Goal: Task Accomplishment & Management: Use online tool/utility

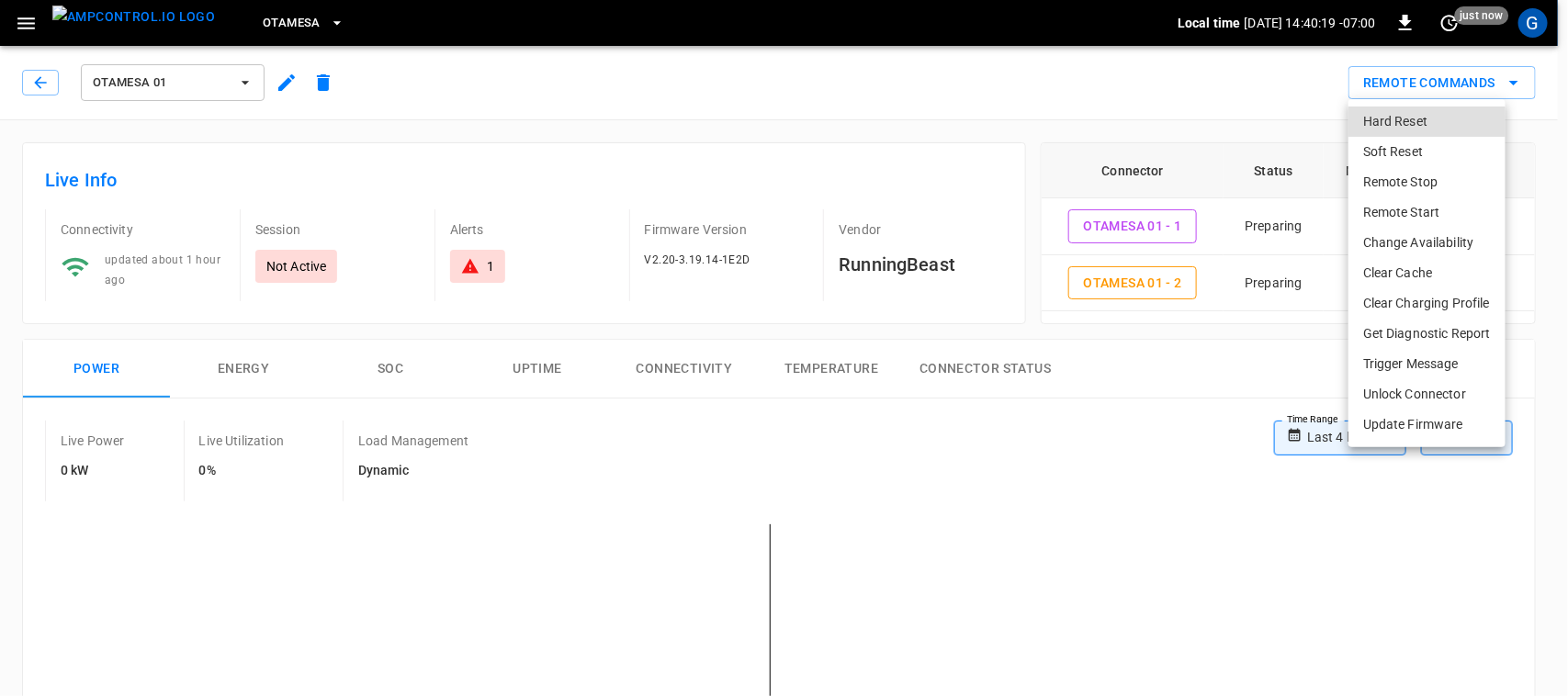
click at [1425, 209] on li "Remote Start" at bounding box center [1426, 212] width 157 height 30
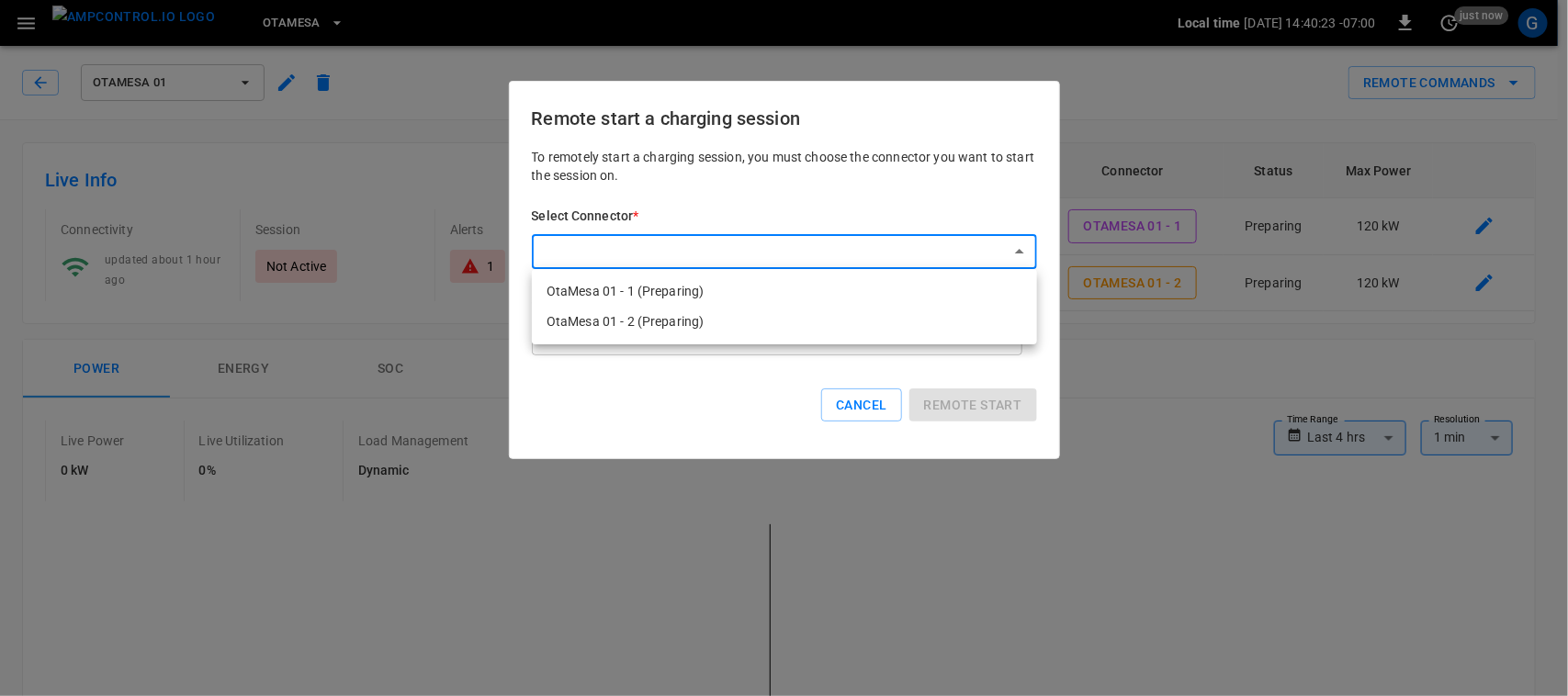
click at [708, 303] on li "OtaMesa 01 - 1 (Preparing)" at bounding box center [784, 291] width 505 height 30
type input "**********"
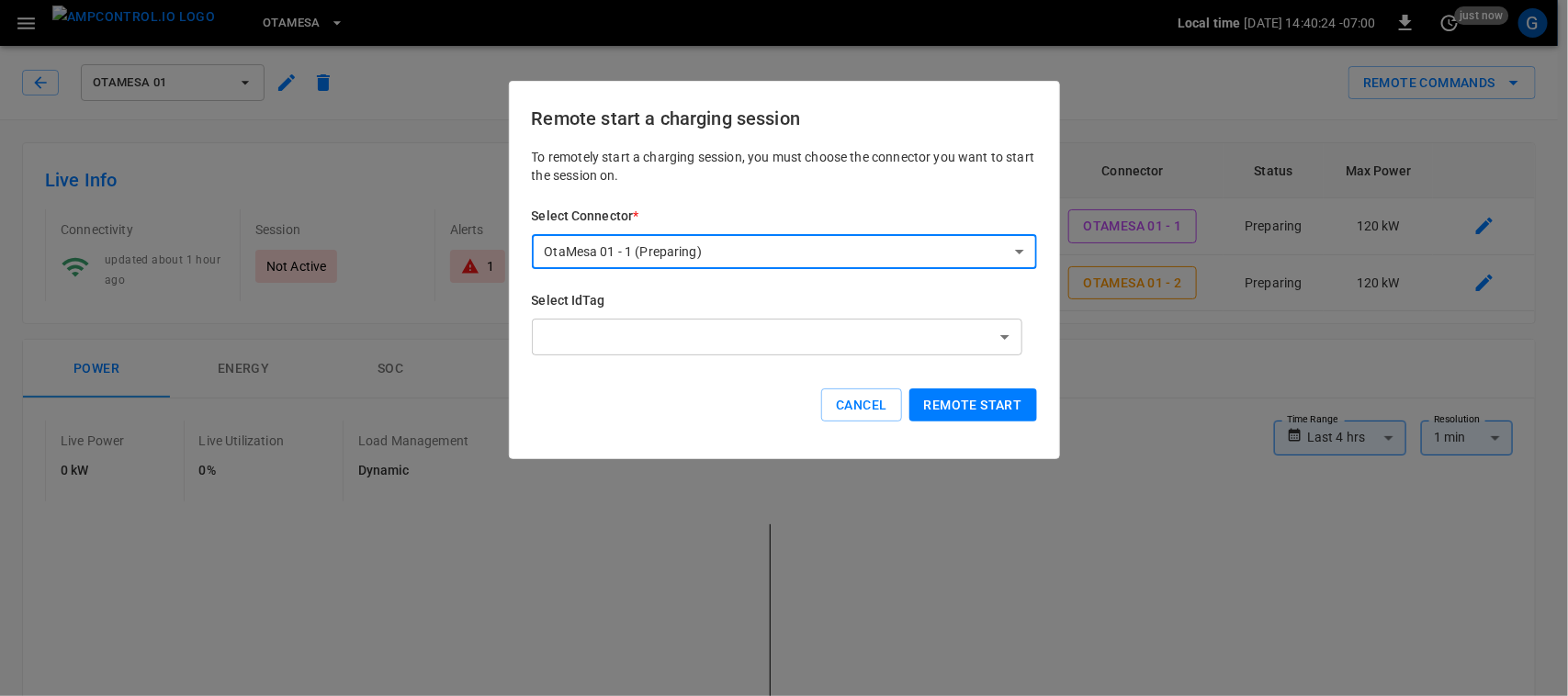
click at [981, 398] on button "Remote start" at bounding box center [973, 406] width 128 height 34
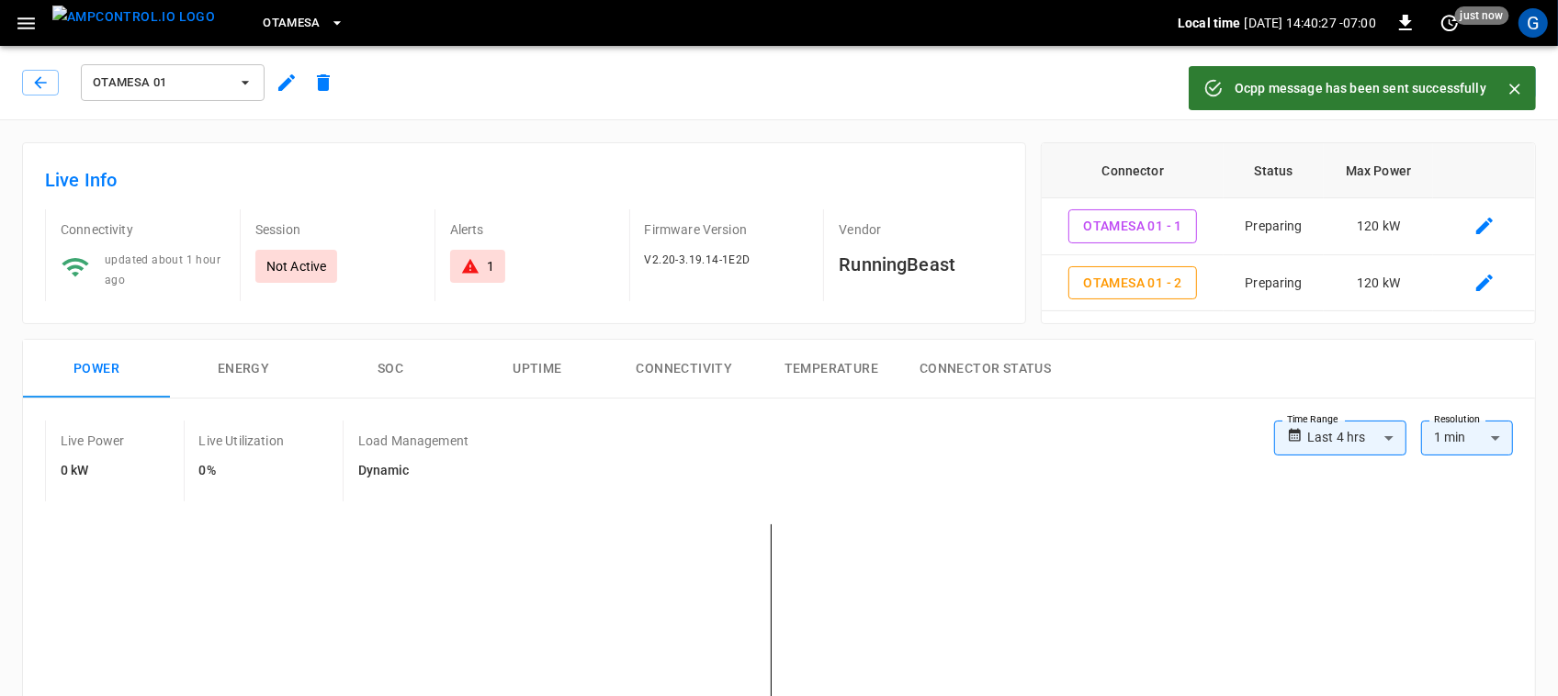
click at [1522, 81] on icon "Close" at bounding box center [1515, 89] width 18 height 18
click at [1522, 81] on icon "remote commands options" at bounding box center [1514, 83] width 22 height 22
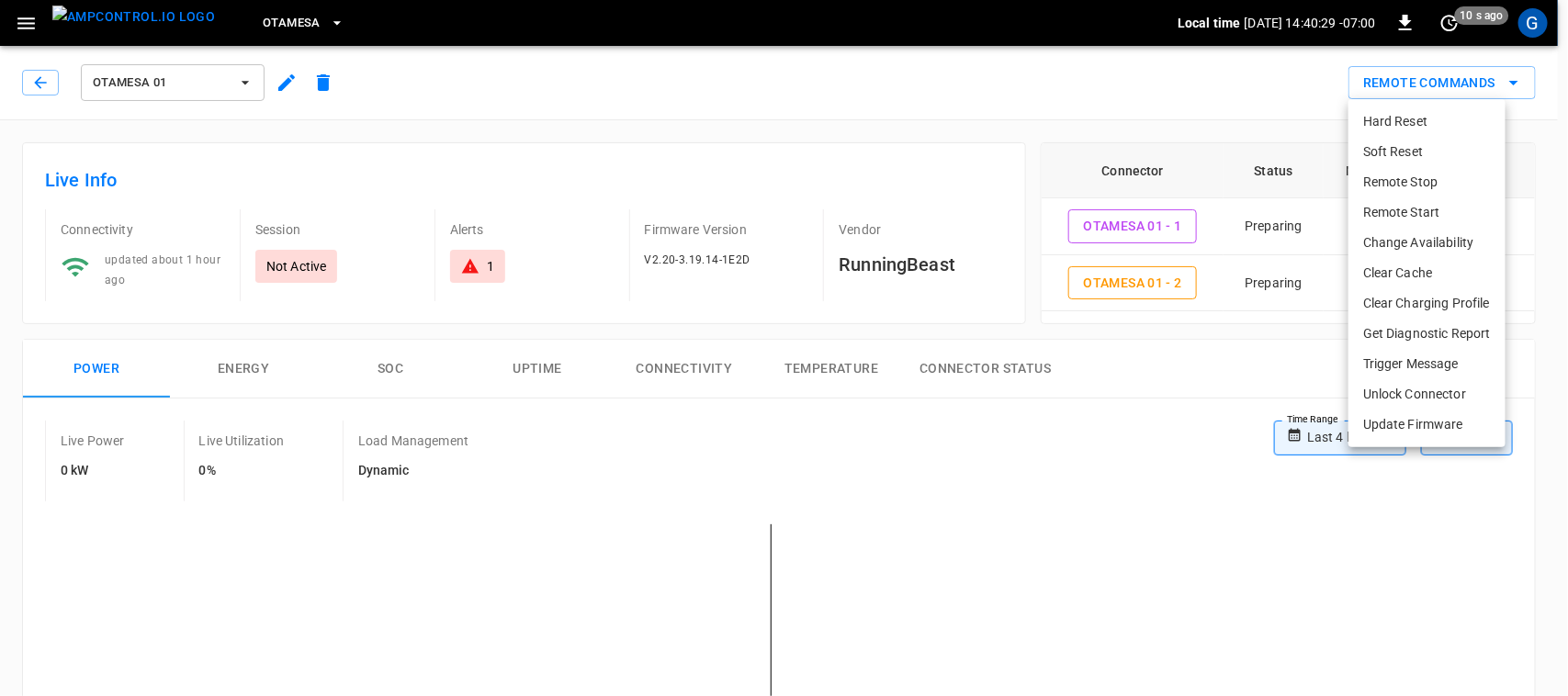
click at [1463, 209] on li "Remote Start" at bounding box center [1426, 212] width 157 height 30
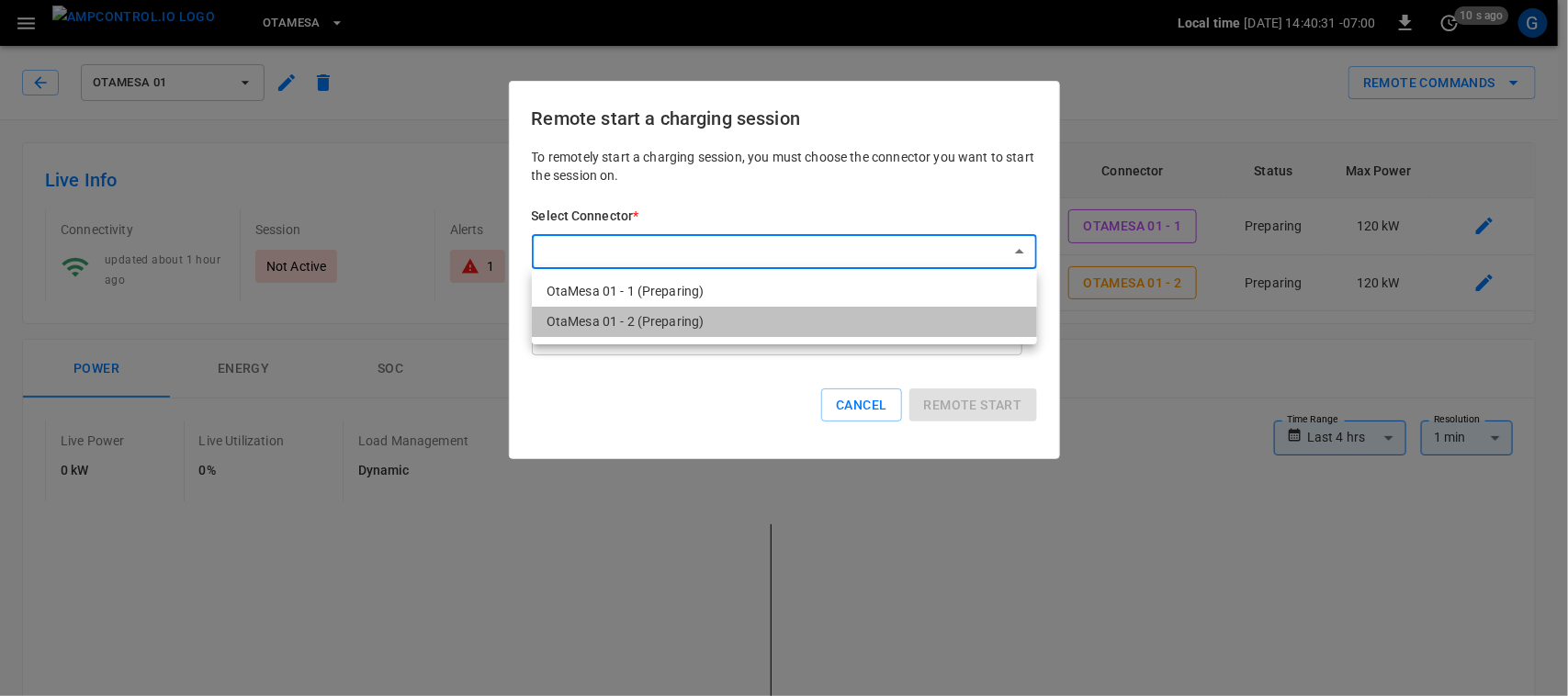
click at [944, 313] on li "OtaMesa 01 - 2 (Preparing)" at bounding box center [784, 322] width 505 height 30
type input "**********"
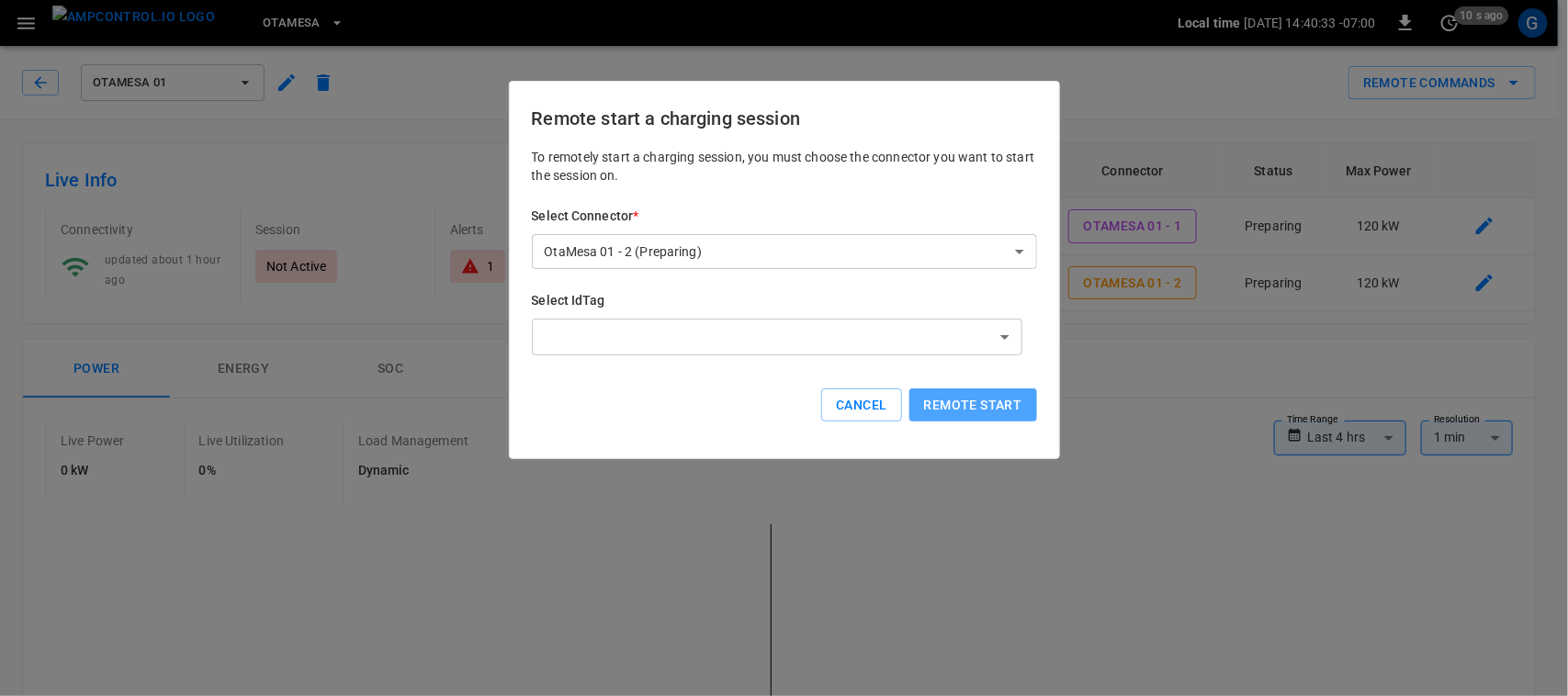
click at [970, 412] on button "Remote start" at bounding box center [973, 406] width 128 height 34
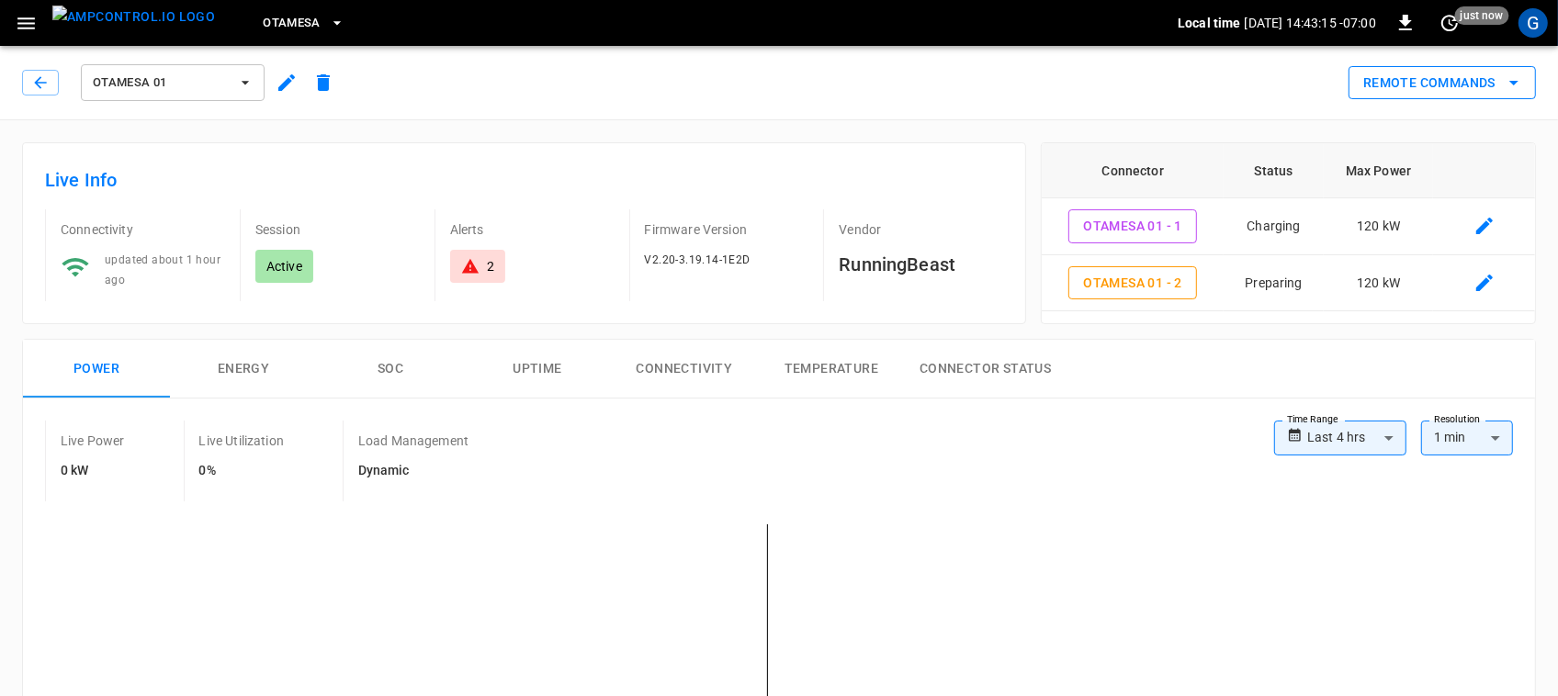
click at [1479, 71] on button "Remote Commands" at bounding box center [1441, 83] width 187 height 34
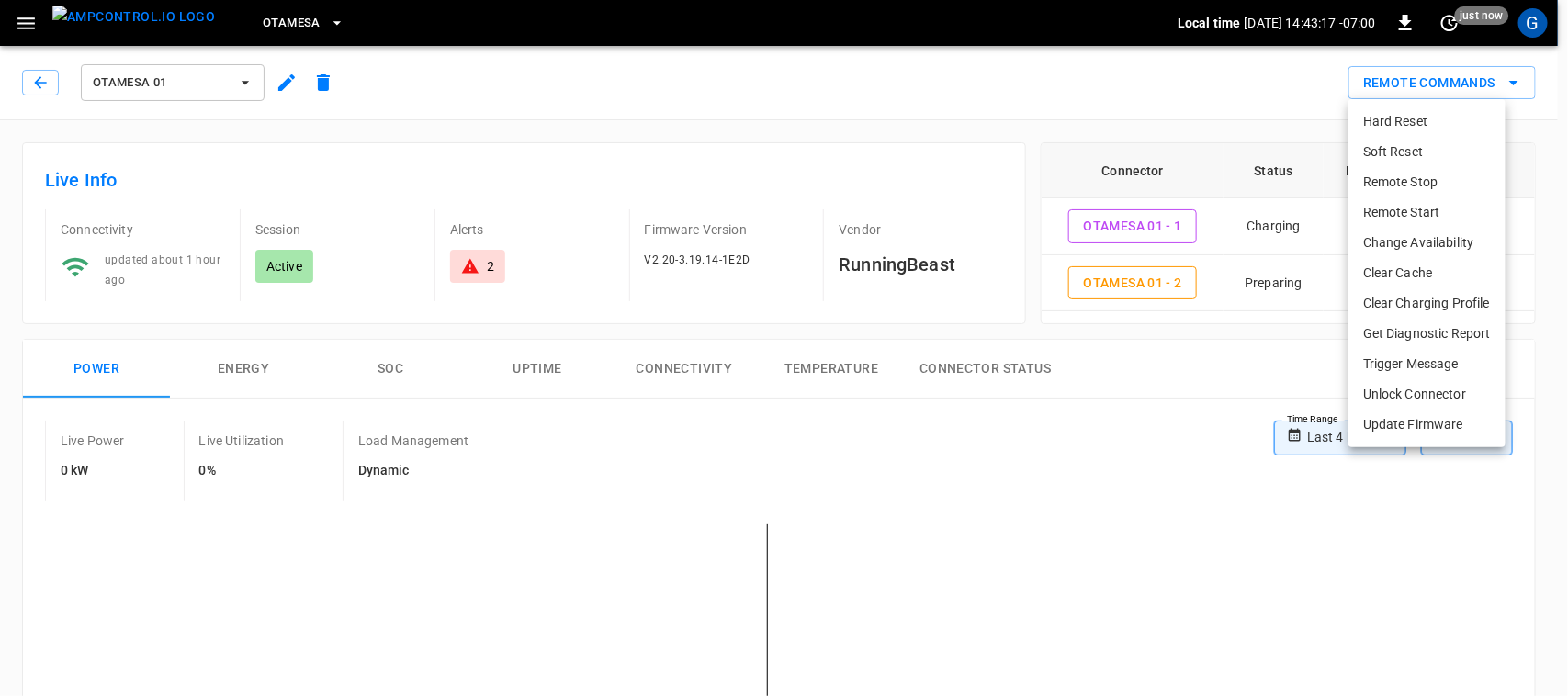
click at [1445, 208] on li "Remote Start" at bounding box center [1426, 212] width 157 height 30
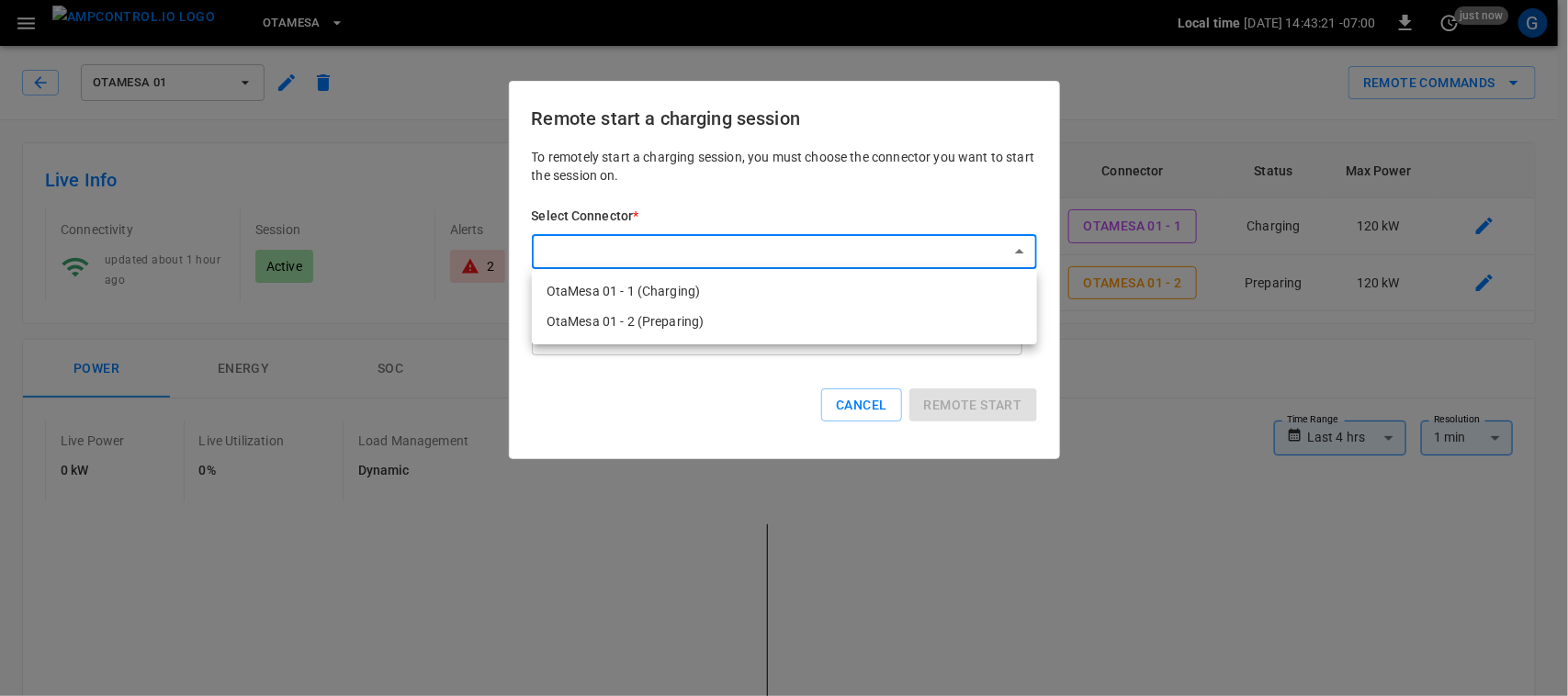
click at [840, 411] on div at bounding box center [784, 348] width 1568 height 696
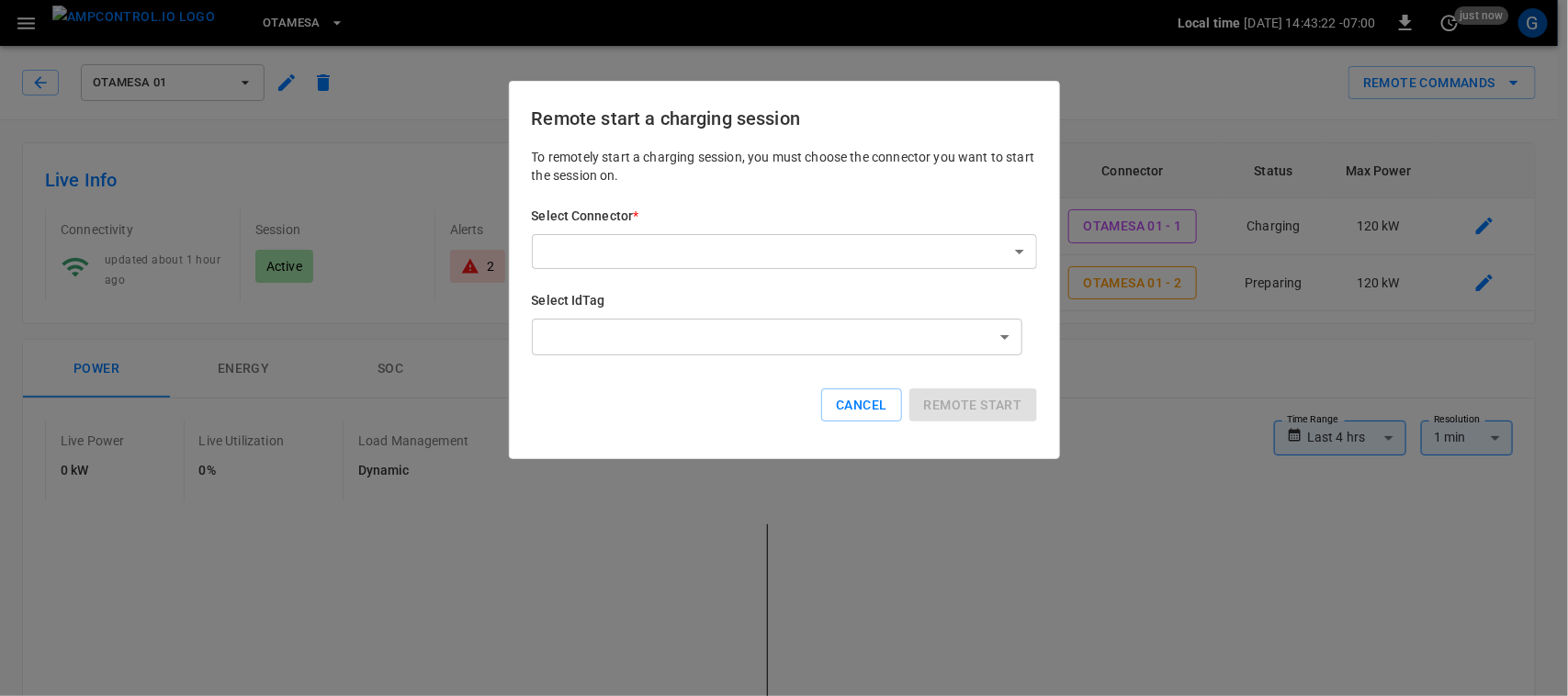
click at [840, 411] on button "Cancel" at bounding box center [861, 406] width 80 height 34
click at [840, 411] on div "**********" at bounding box center [779, 697] width 1512 height 597
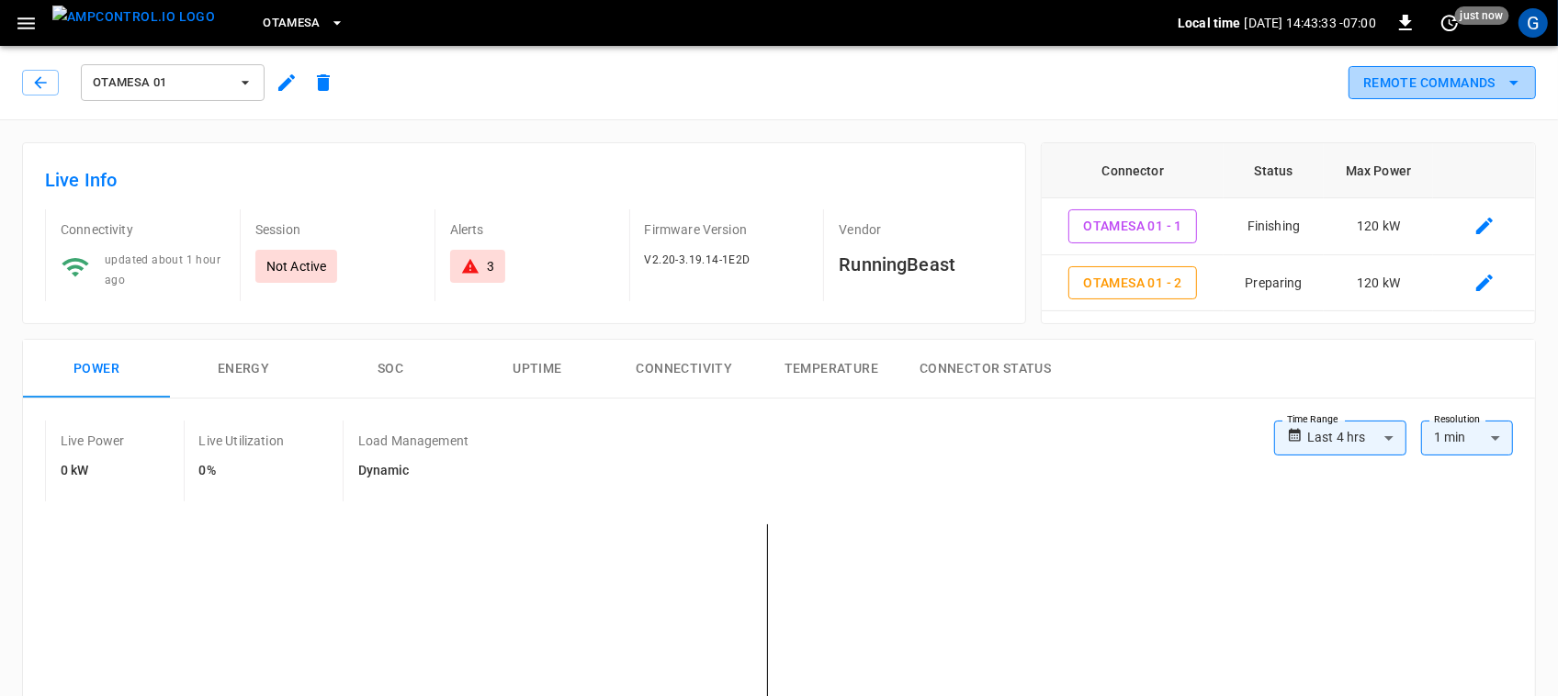
click at [1504, 78] on icon "remote commands options" at bounding box center [1514, 83] width 22 height 22
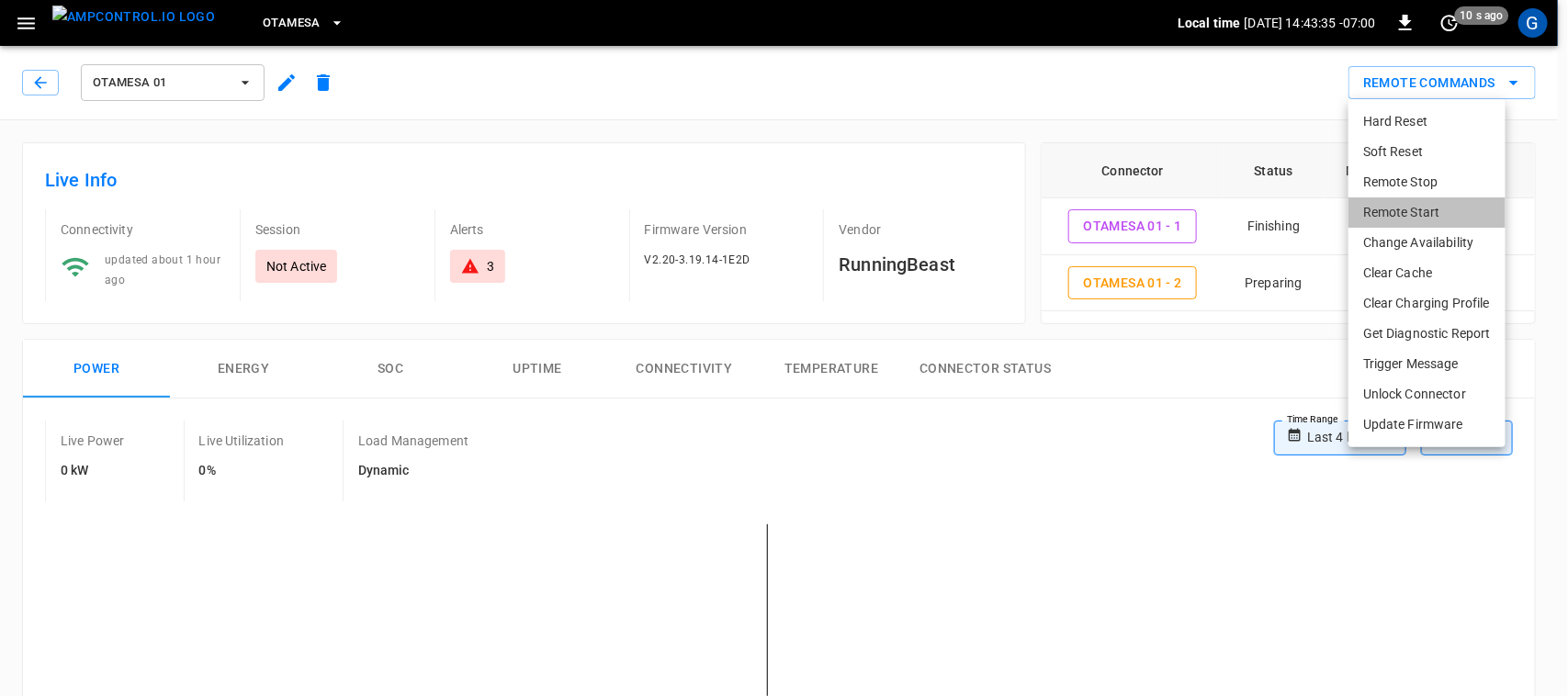
click at [1476, 202] on li "Remote Start" at bounding box center [1426, 212] width 157 height 30
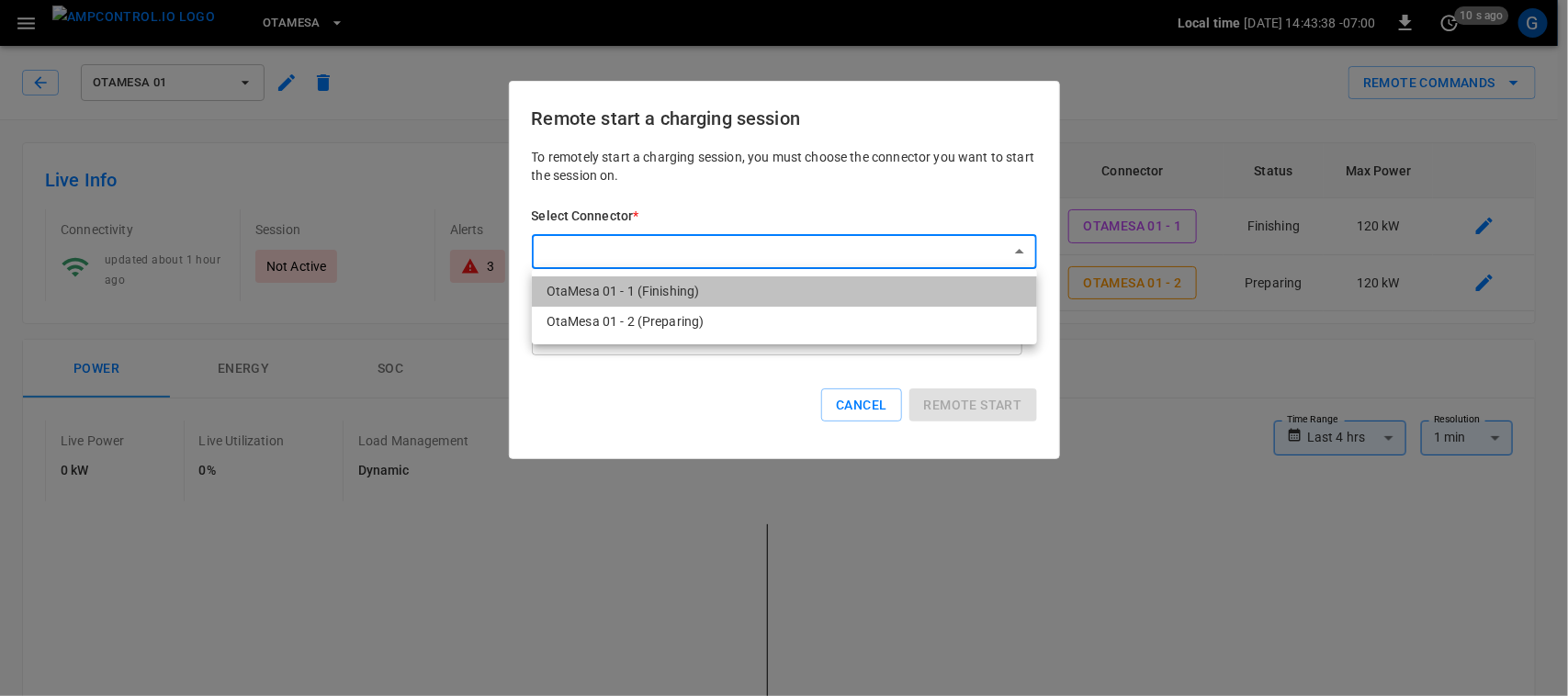
click at [730, 299] on li "OtaMesa 01 - 1 (Finishing)" at bounding box center [784, 291] width 505 height 30
type input "**********"
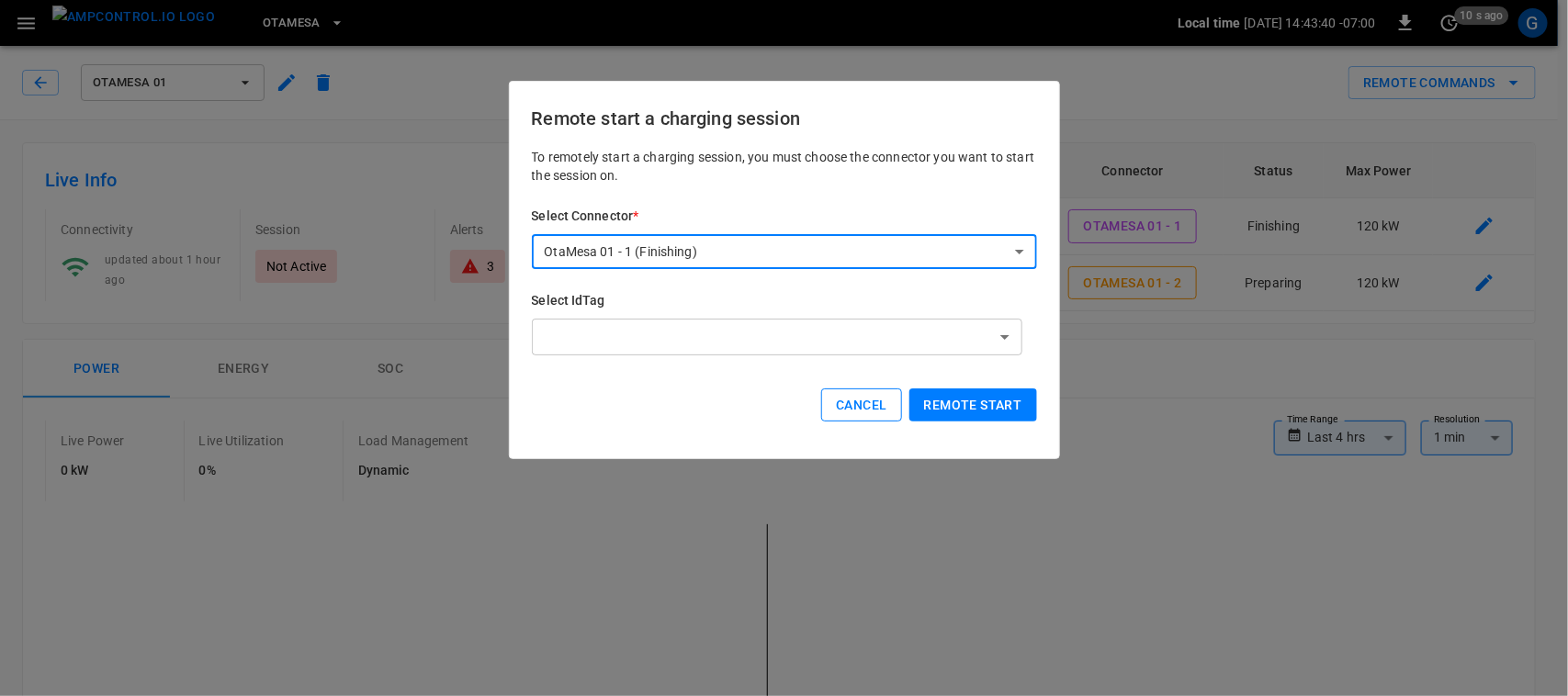
click at [851, 411] on button "Cancel" at bounding box center [861, 406] width 80 height 34
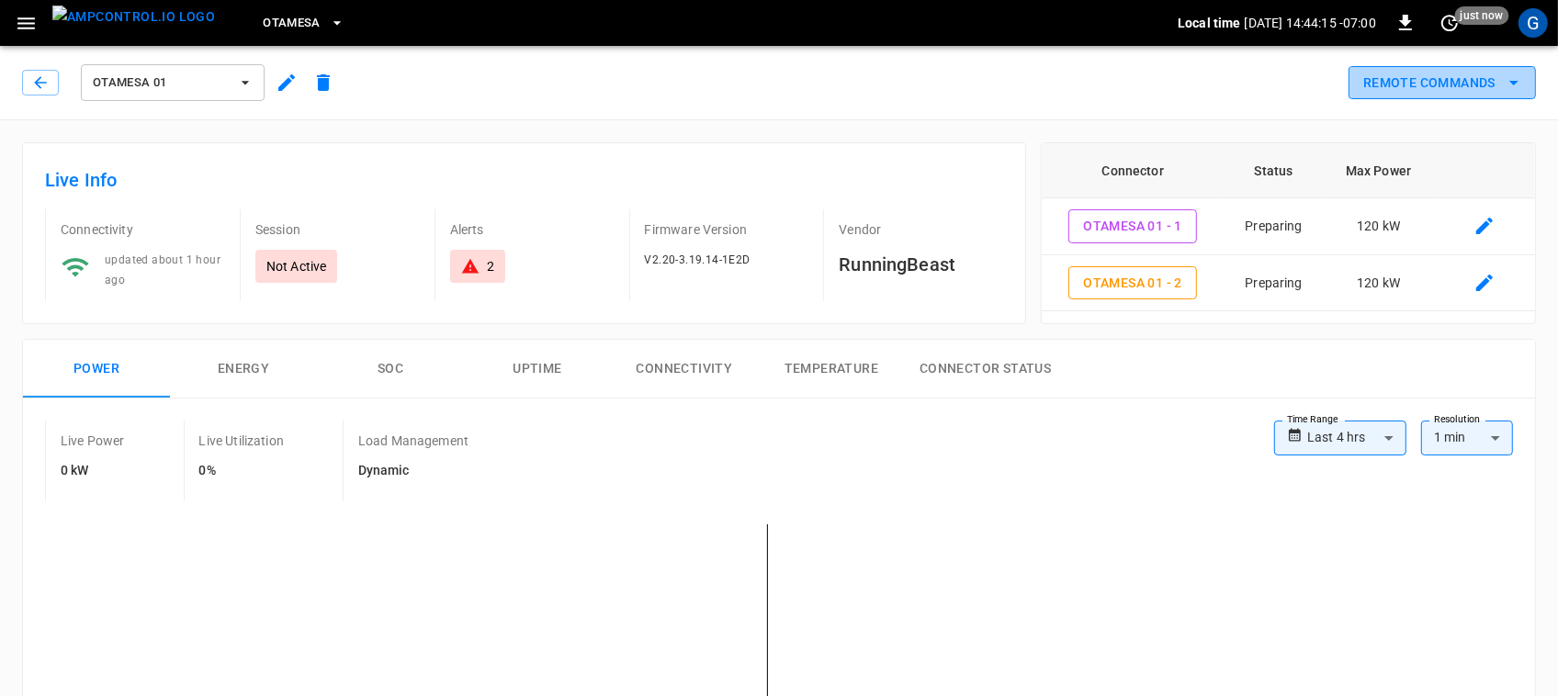
click at [1412, 78] on button "Remote Commands" at bounding box center [1441, 83] width 187 height 34
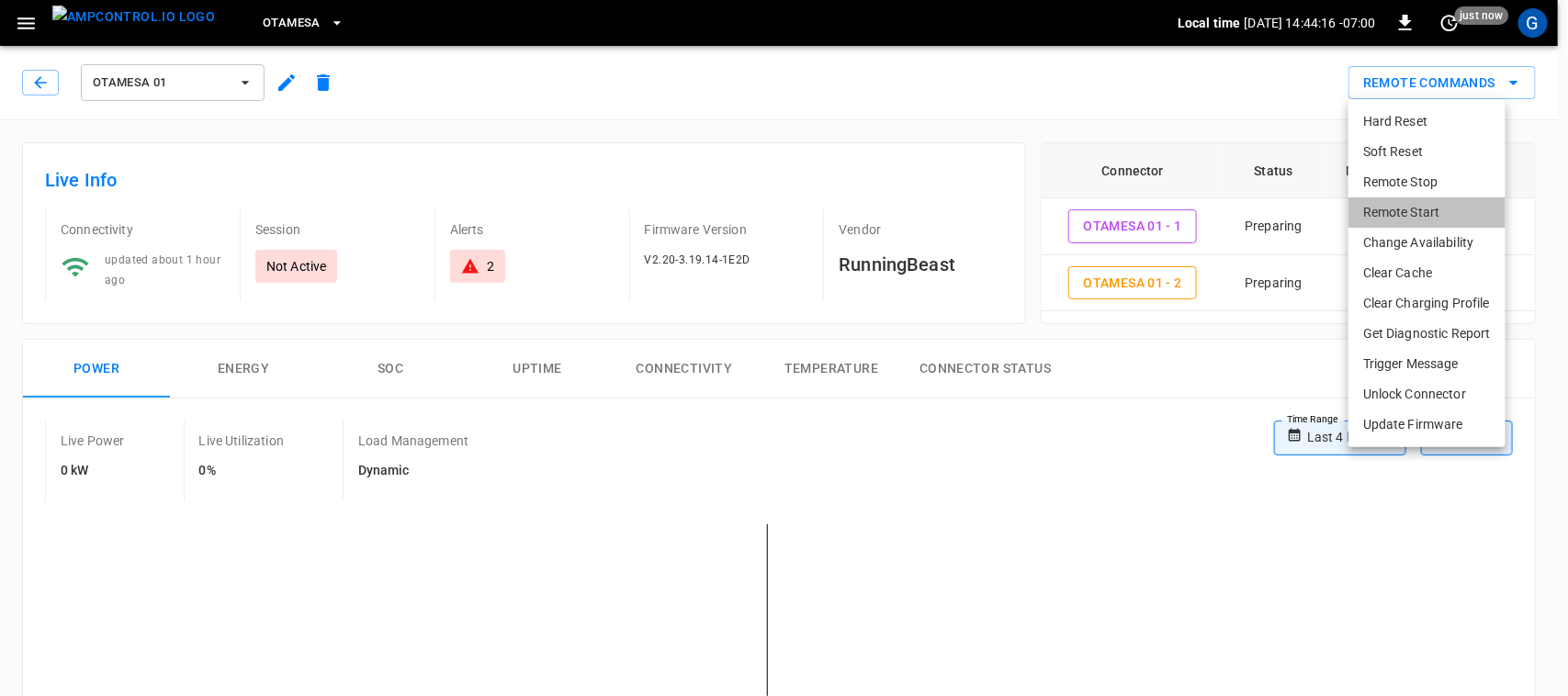
click at [1404, 220] on li "Remote Start" at bounding box center [1426, 212] width 157 height 30
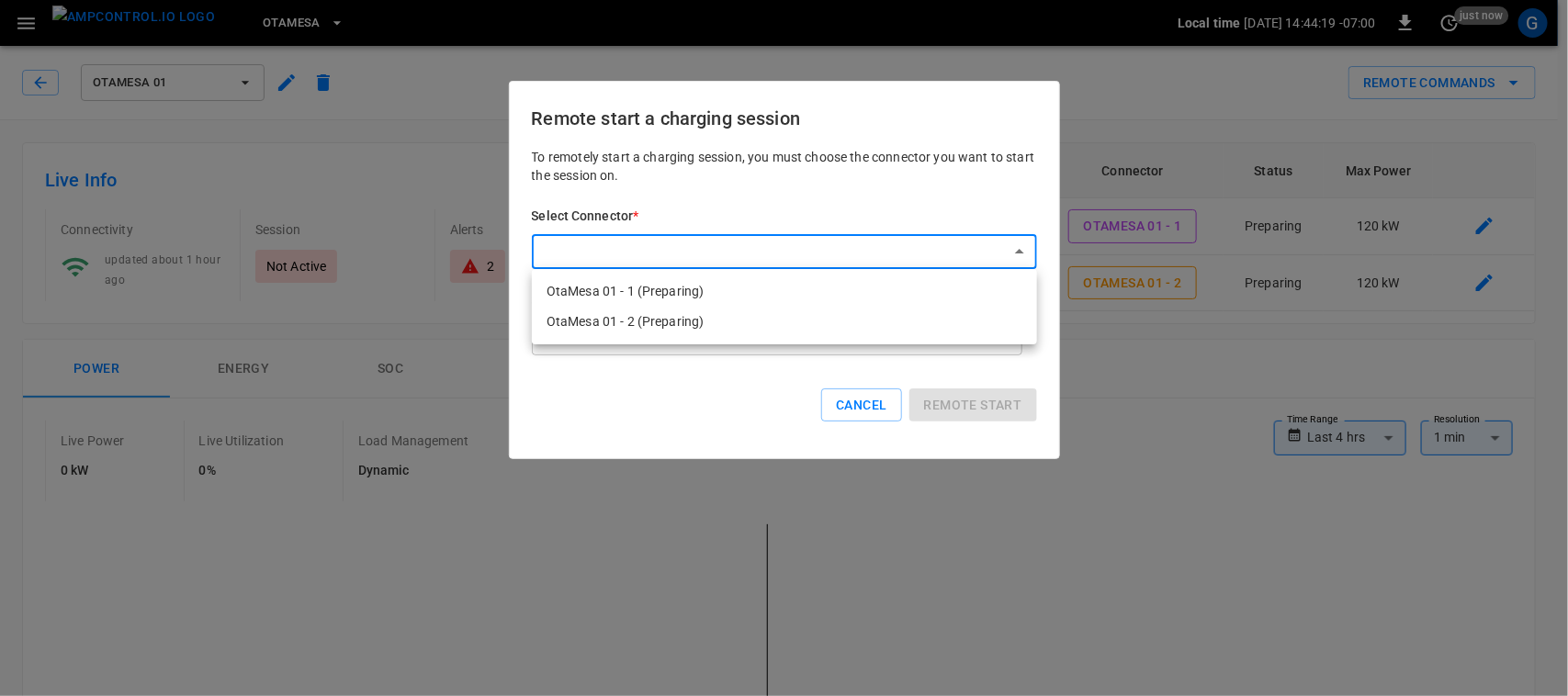
click at [819, 299] on li "OtaMesa 01 - 1 (Preparing)" at bounding box center [784, 291] width 505 height 30
type input "**********"
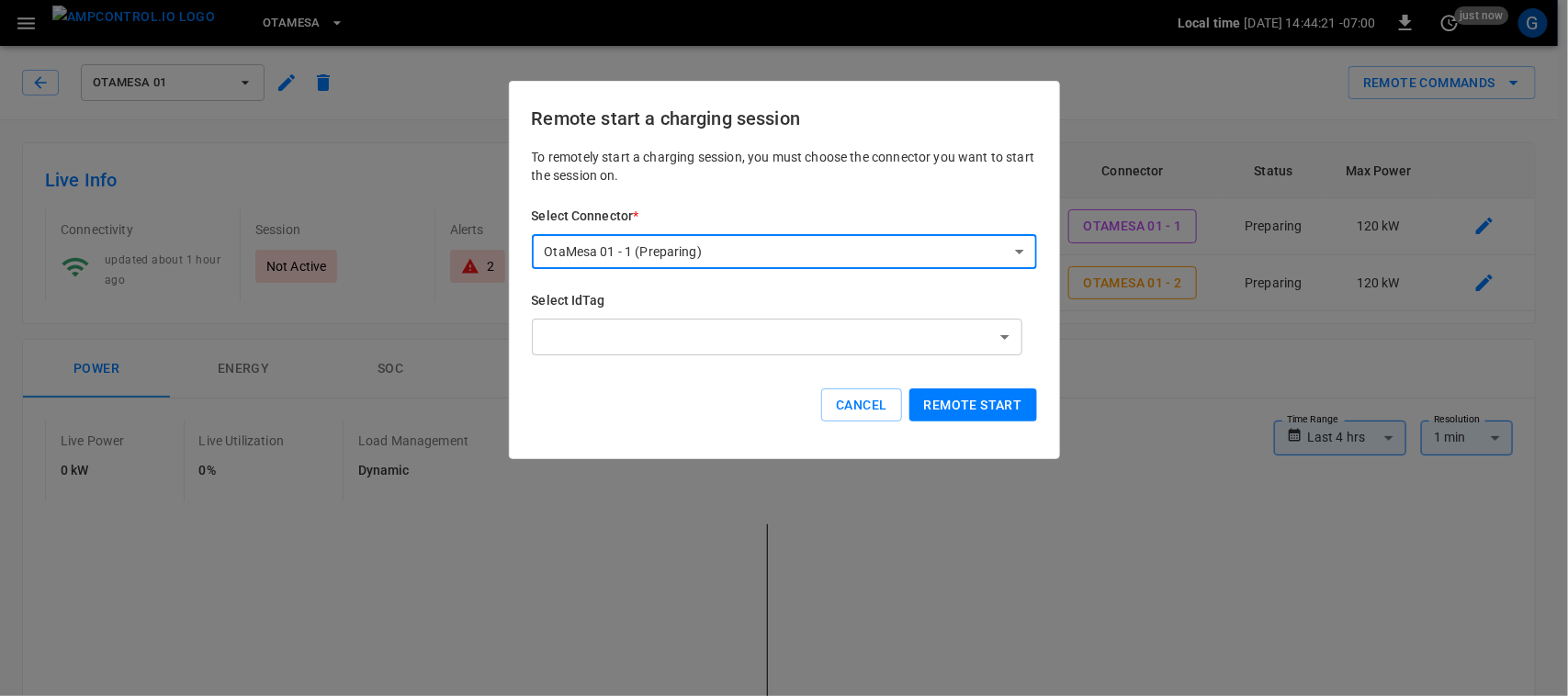
click at [952, 392] on button "Remote start" at bounding box center [973, 406] width 128 height 34
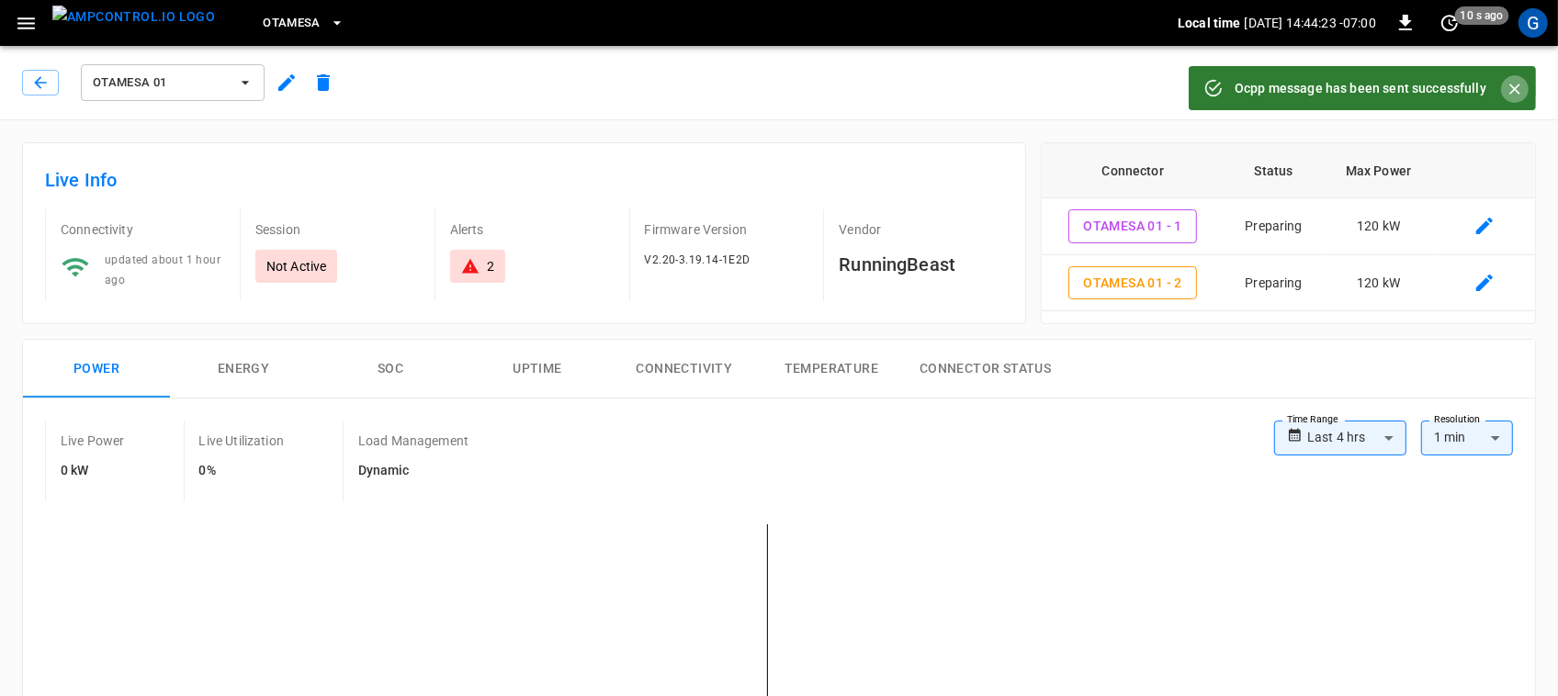
click at [1512, 87] on icon "Close" at bounding box center [1514, 89] width 11 height 11
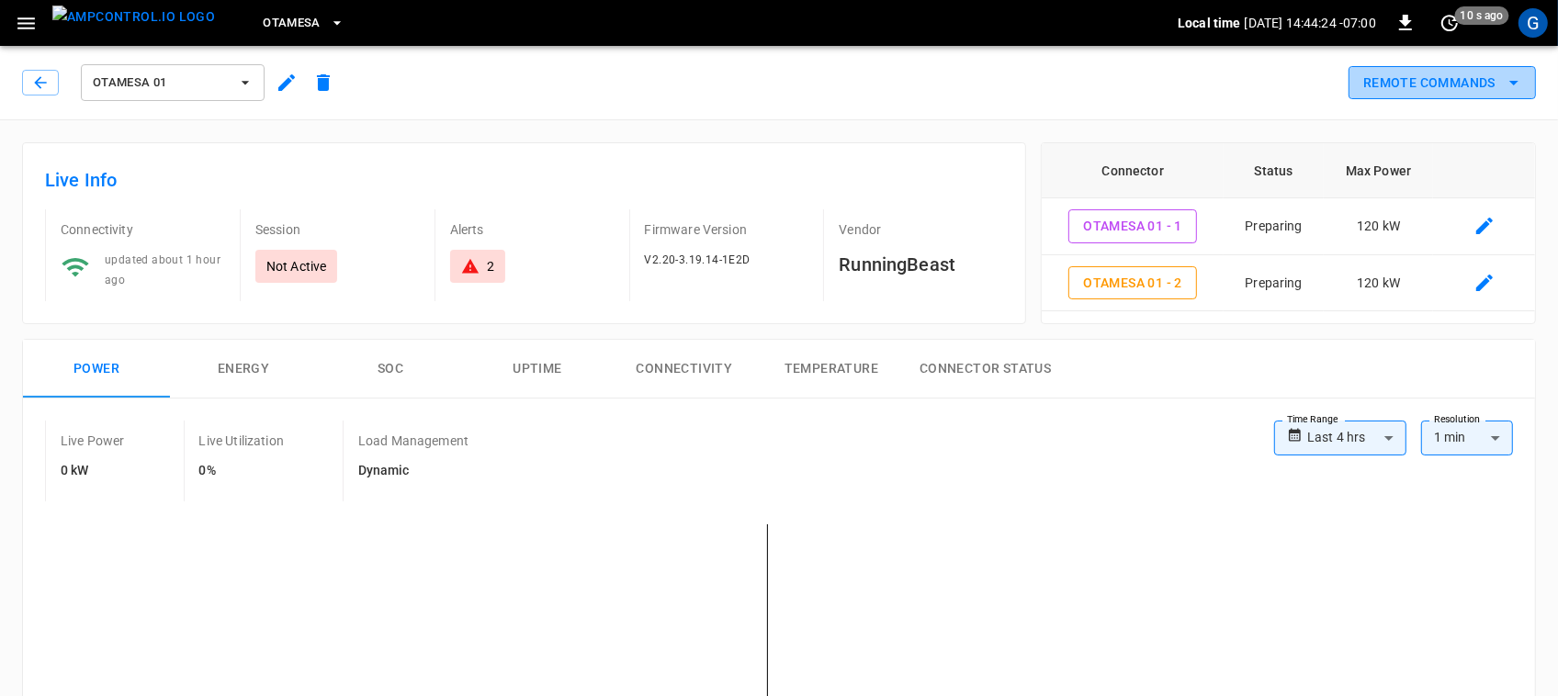
click at [1488, 88] on button "Remote Commands" at bounding box center [1441, 83] width 187 height 34
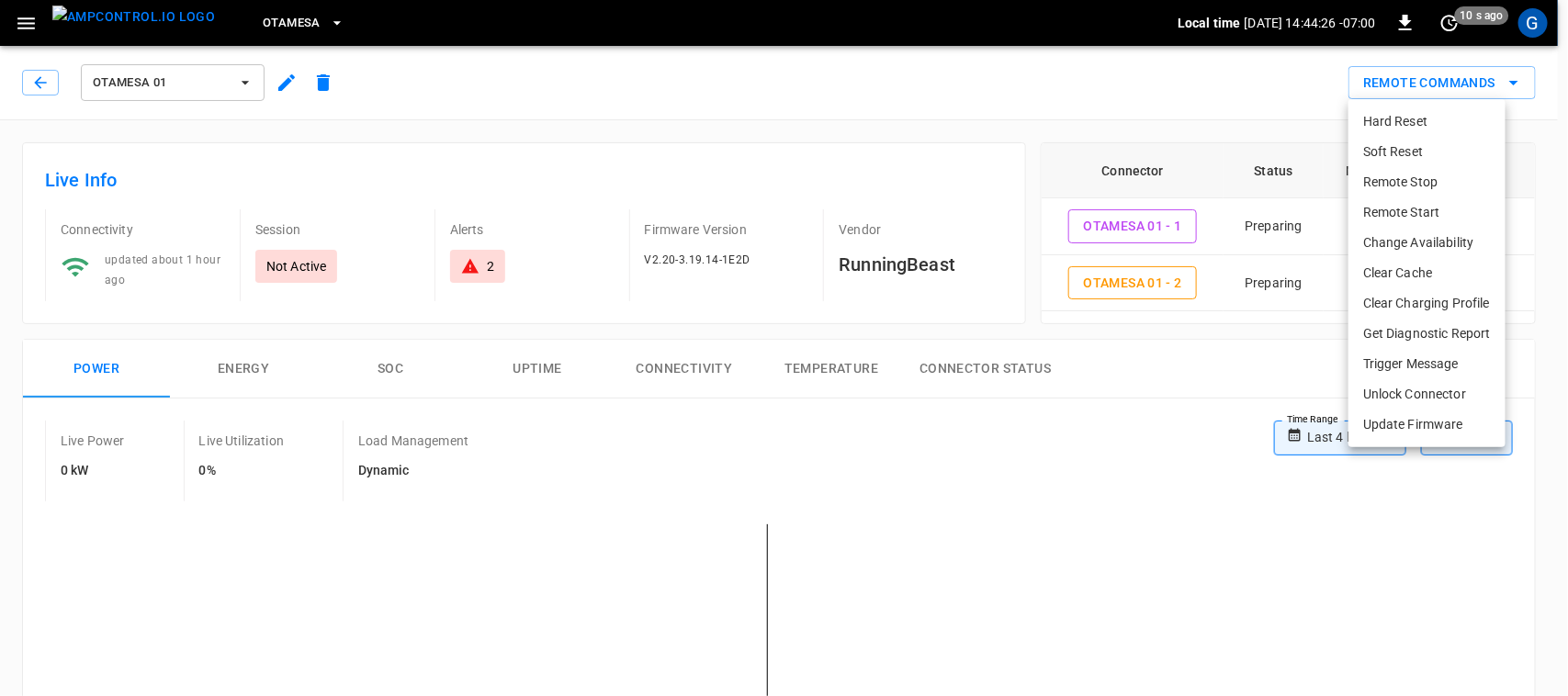
click at [1393, 216] on li "Remote Start" at bounding box center [1426, 212] width 157 height 30
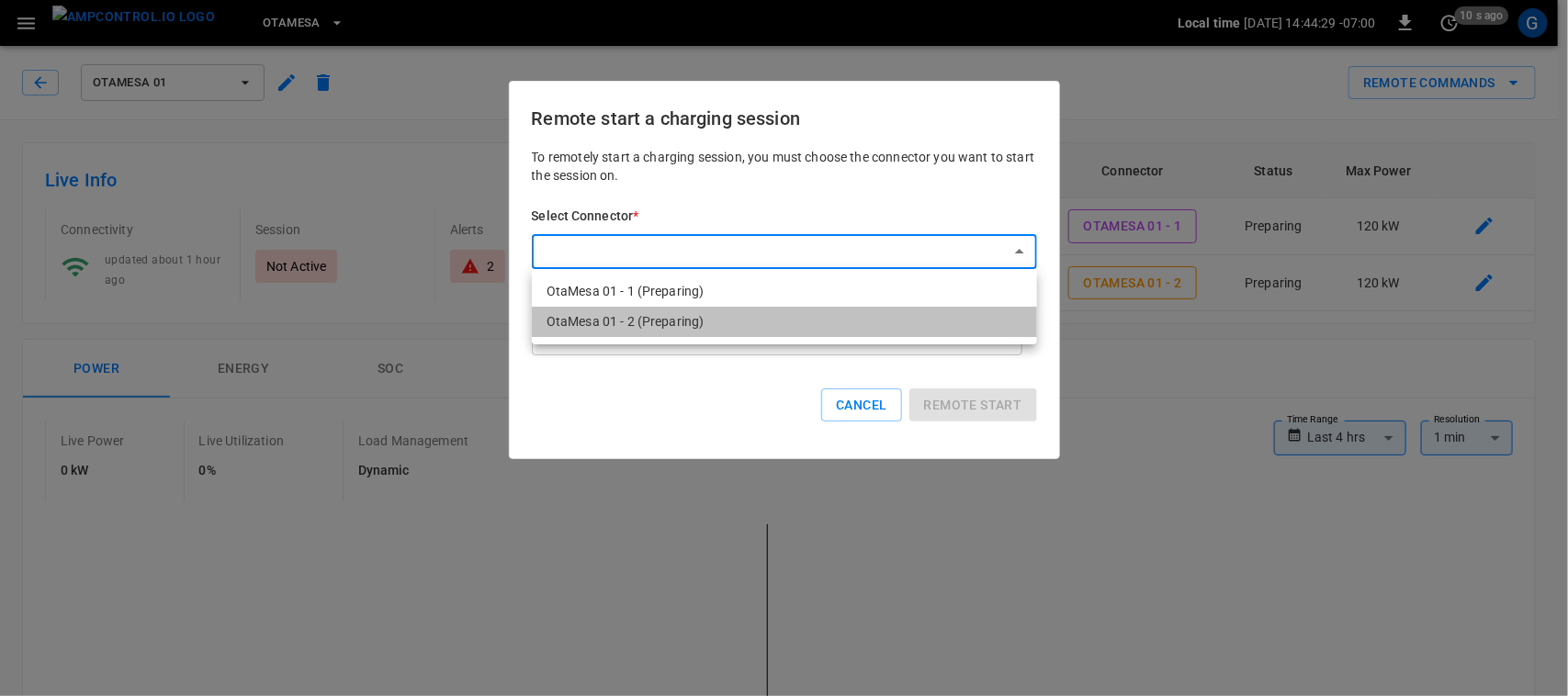
click at [802, 322] on li "OtaMesa 01 - 2 (Preparing)" at bounding box center [784, 322] width 505 height 30
type input "**********"
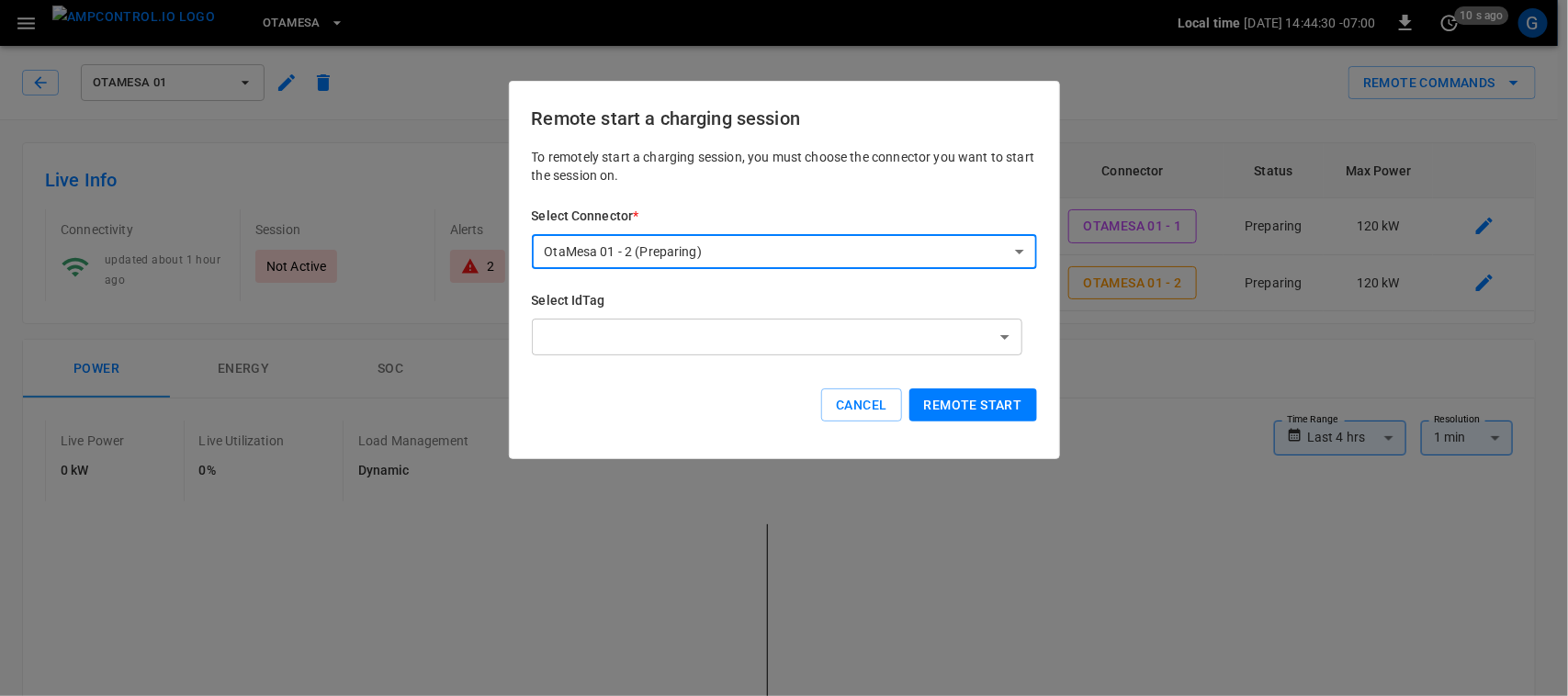
click at [957, 400] on button "Remote start" at bounding box center [973, 406] width 128 height 34
